Goal: Task Accomplishment & Management: Manage account settings

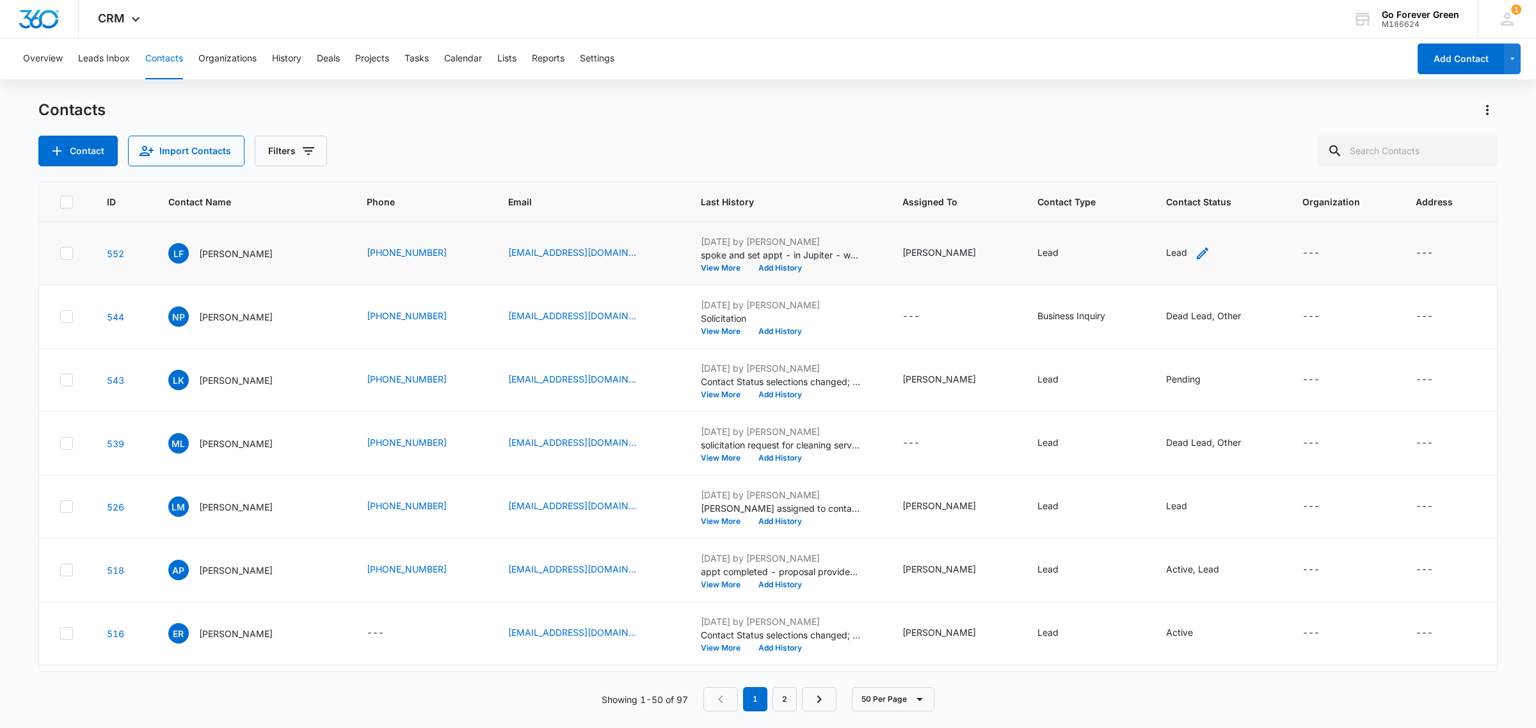
click at [1195, 250] on icon "Contact Status - Lead - Select to Edit Field" at bounding box center [1202, 253] width 15 height 15
click at [1175, 165] on div "Lead" at bounding box center [1162, 170] width 71 height 31
click at [1173, 270] on p "Pending" at bounding box center [1159, 263] width 35 height 13
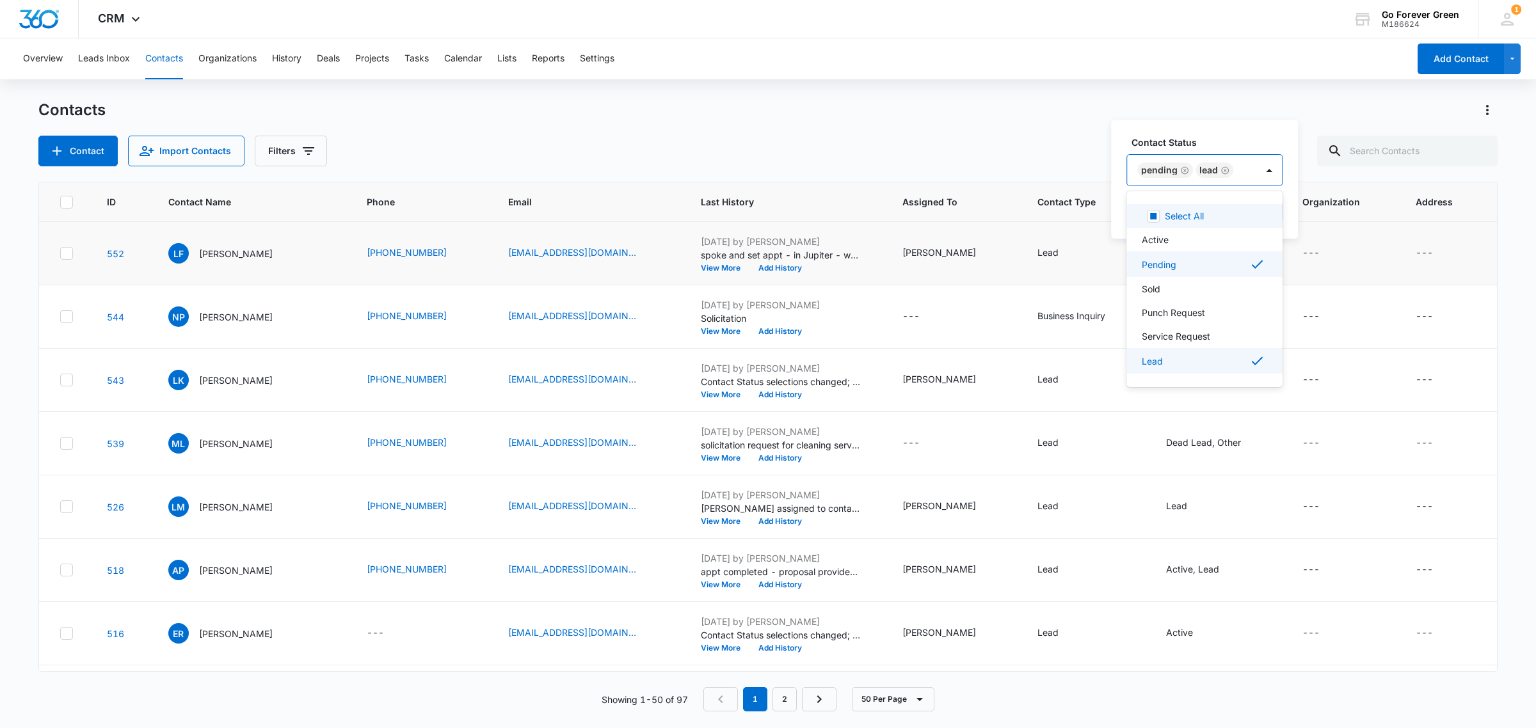
click at [1222, 170] on icon "Remove Lead" at bounding box center [1224, 171] width 9 height 10
drag, startPoint x: 1215, startPoint y: 139, endPoint x: 1216, endPoint y: 146, distance: 7.2
click at [1214, 139] on label "Contact Status" at bounding box center [1189, 142] width 116 height 13
click at [1220, 203] on button "Save" at bounding box center [1223, 211] width 38 height 24
click at [778, 267] on button "Add History" at bounding box center [779, 268] width 61 height 8
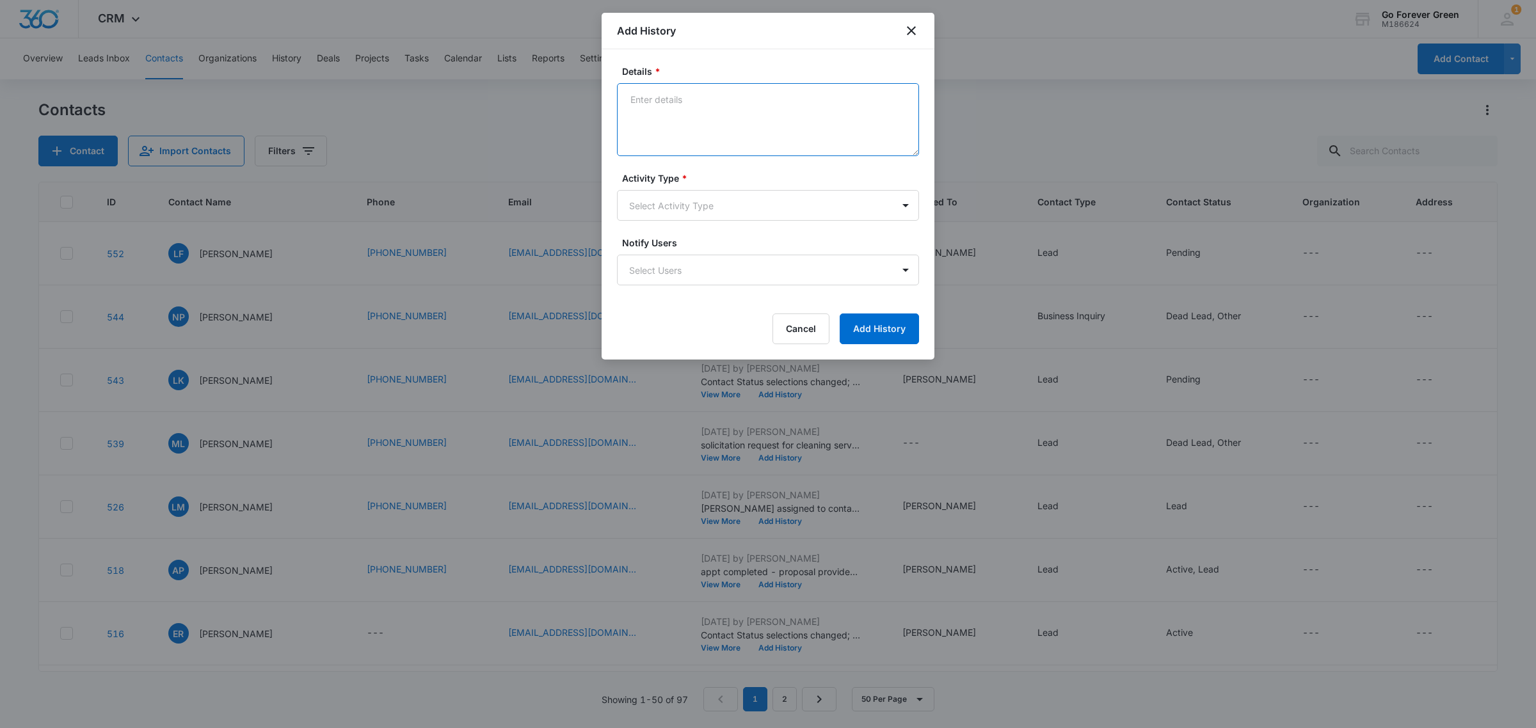
click at [665, 123] on textarea "Details *" at bounding box center [768, 119] width 302 height 73
type textarea "appt completed - prelim proposal emailed. Won't be ready until end of Oct or [D…"
click at [772, 206] on body "CRM Apps Reputation Forms CRM Email Social Payments POS Content Ads Intelligenc…" at bounding box center [768, 364] width 1536 height 728
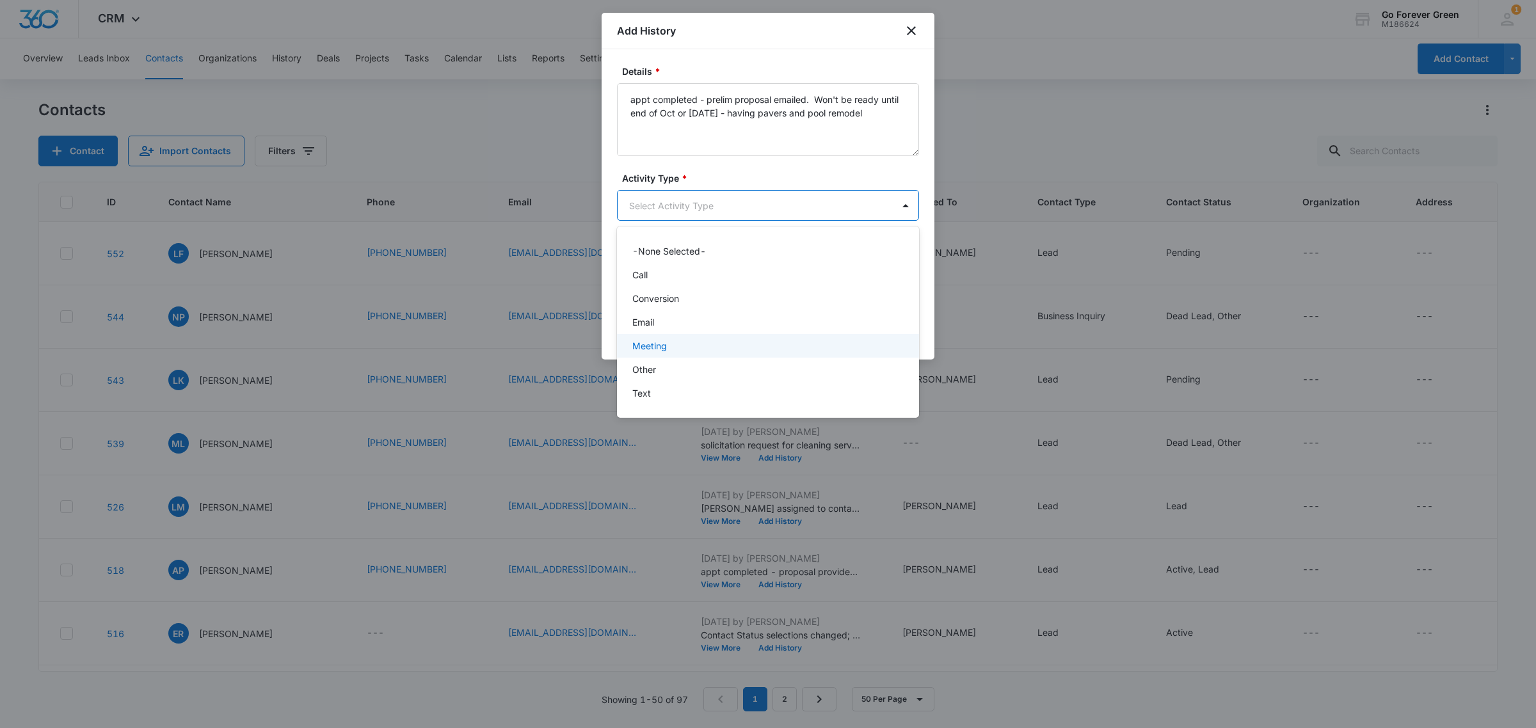
click at [735, 340] on div "Meeting" at bounding box center [766, 345] width 269 height 13
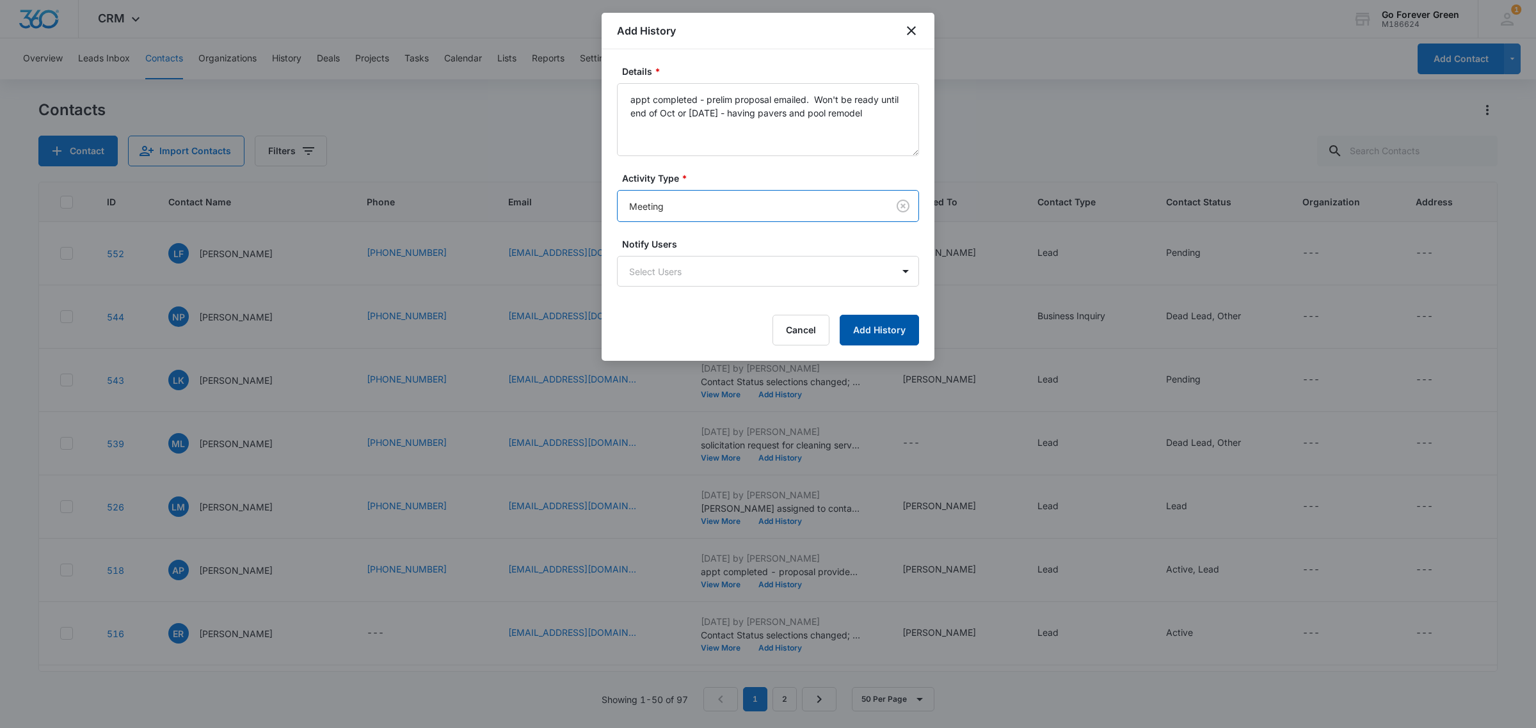
click at [893, 324] on button "Add History" at bounding box center [879, 330] width 79 height 31
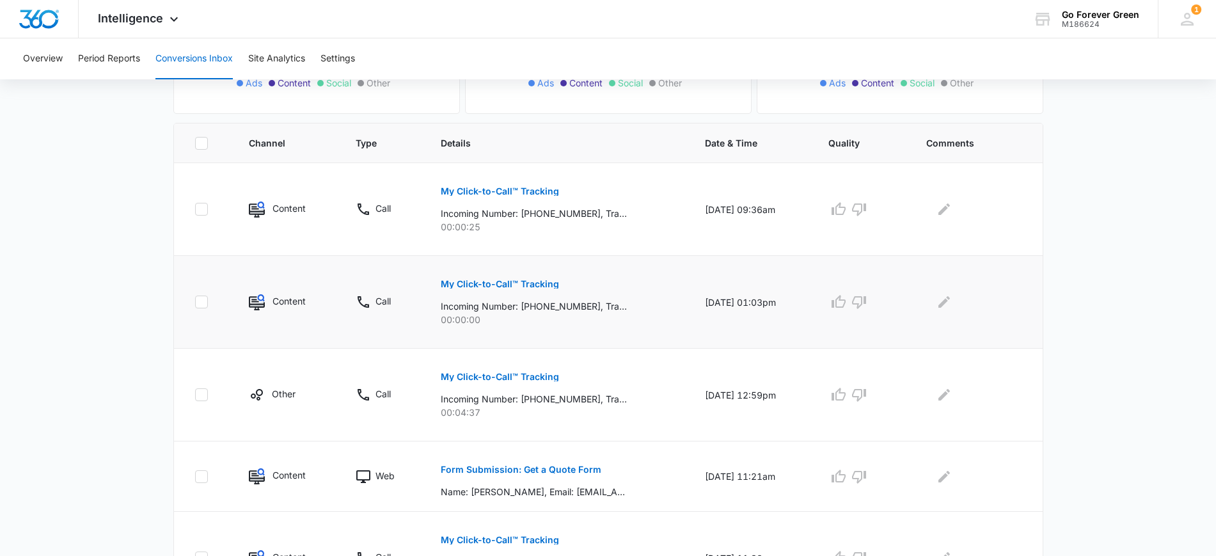
scroll to position [160, 0]
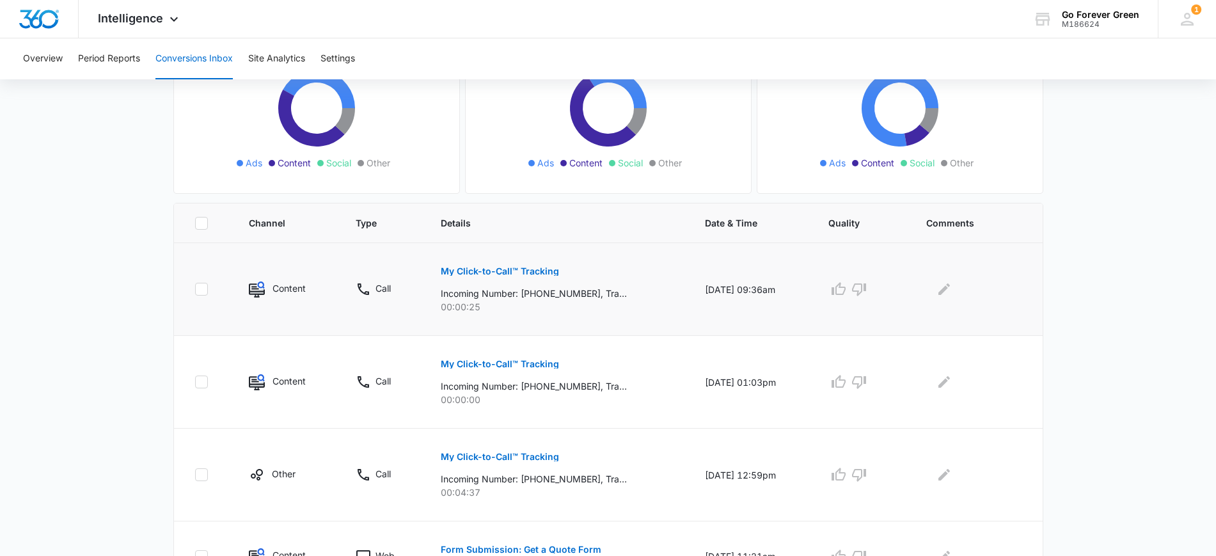
click at [491, 272] on p "My Click-to-Call™ Tracking" at bounding box center [500, 271] width 118 height 9
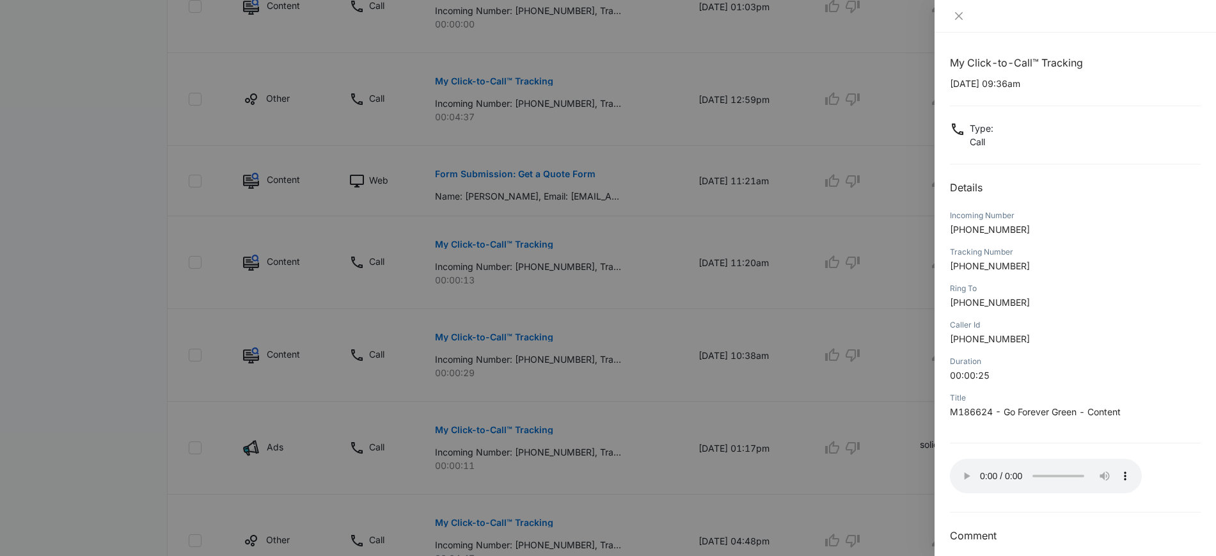
scroll to position [560, 0]
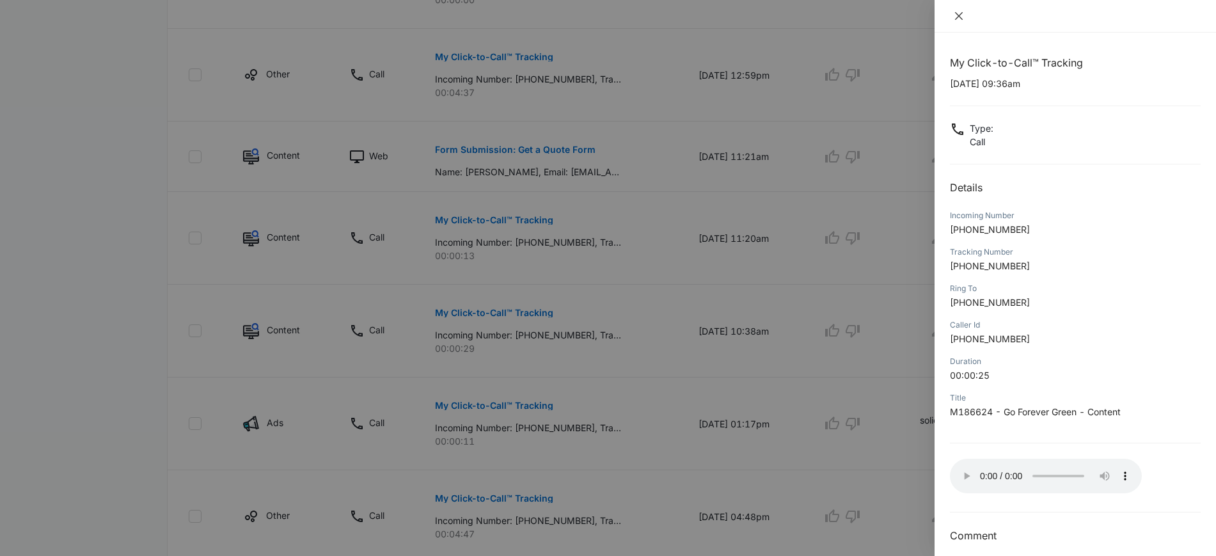
click at [960, 17] on icon "close" at bounding box center [959, 16] width 8 height 8
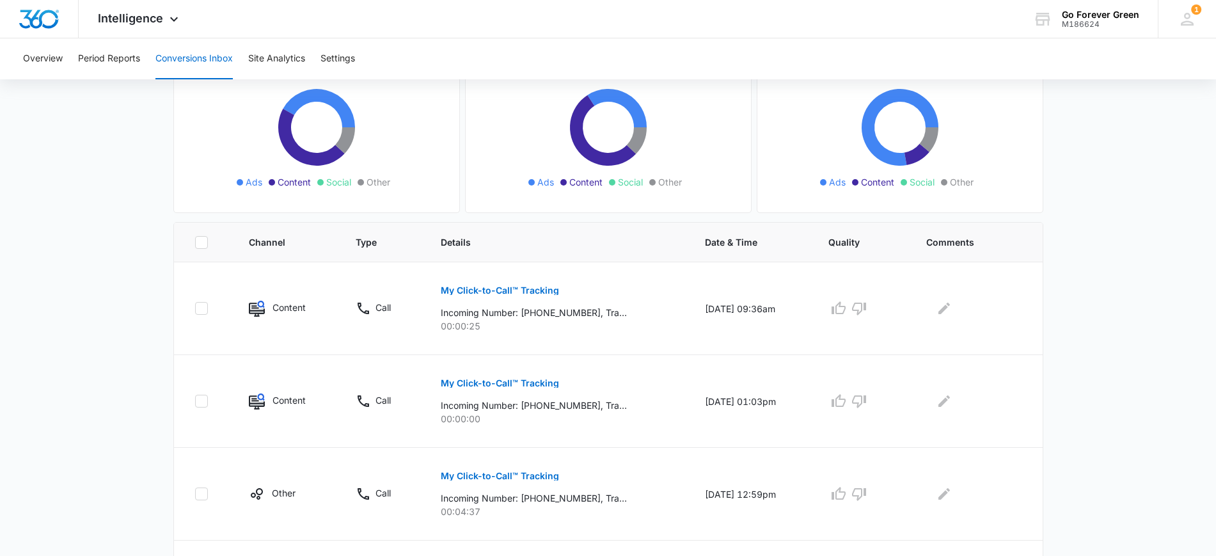
scroll to position [160, 0]
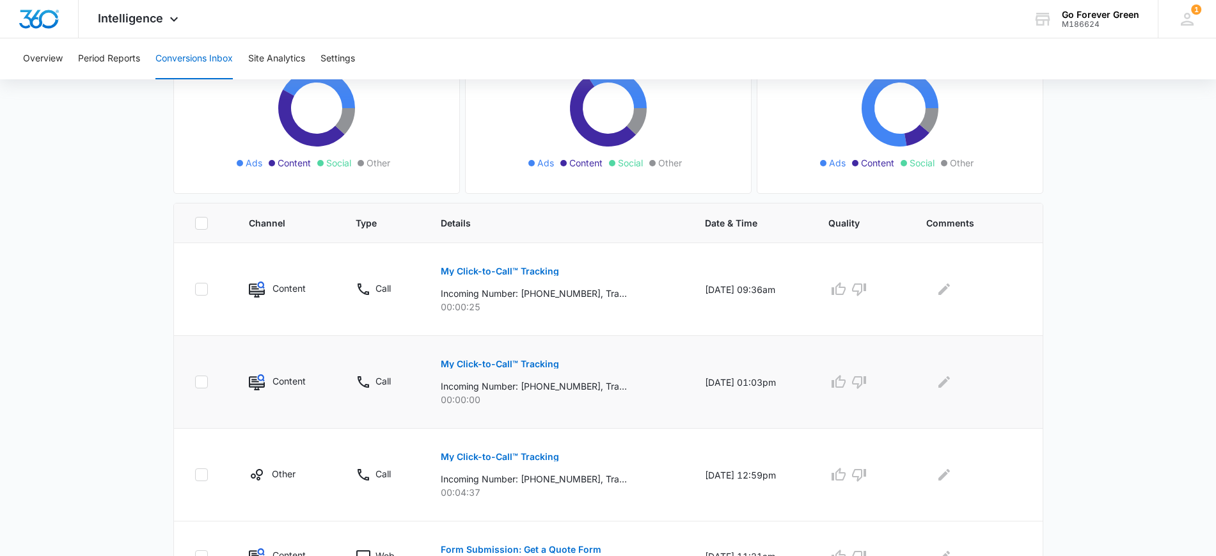
click at [533, 363] on p "My Click-to-Call™ Tracking" at bounding box center [500, 364] width 118 height 9
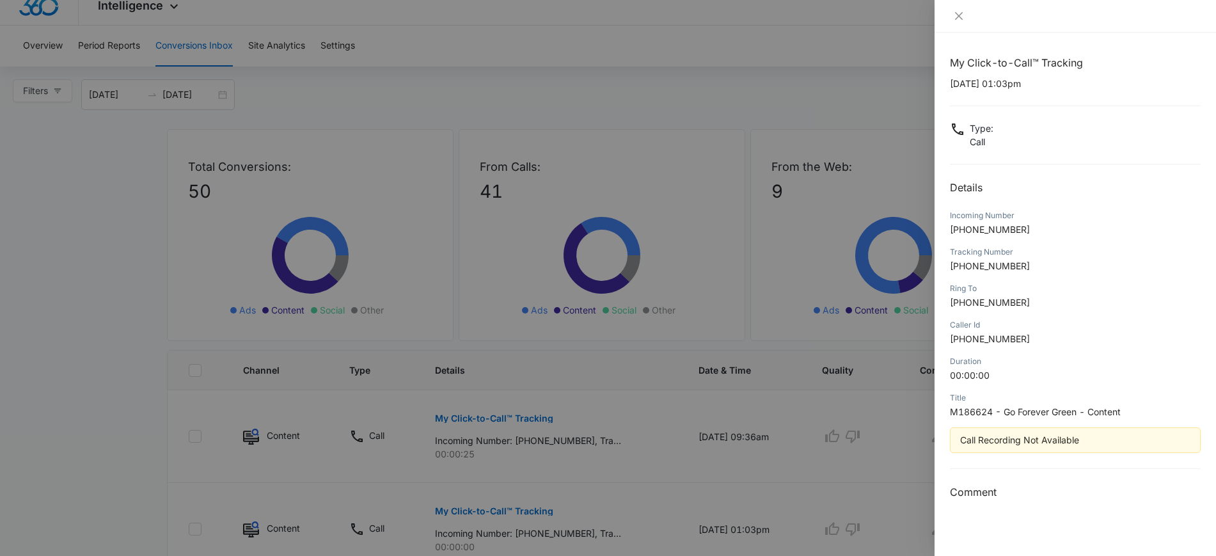
scroll to position [0, 0]
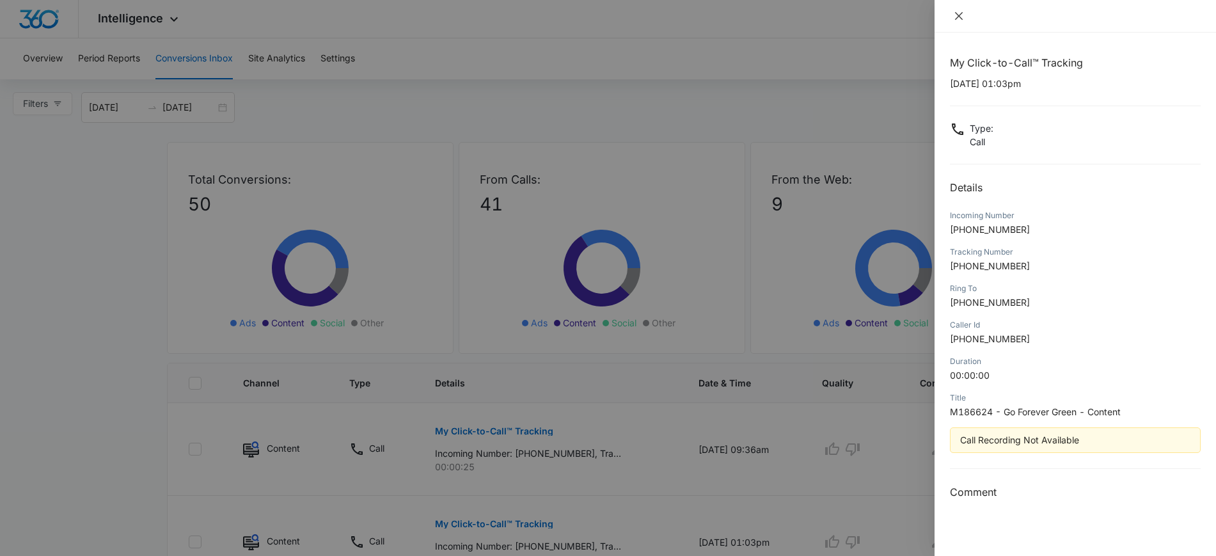
click at [959, 14] on icon "close" at bounding box center [959, 16] width 10 height 10
